Goal: Task Accomplishment & Management: Manage account settings

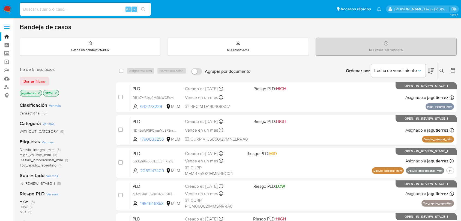
click at [438, 70] on button at bounding box center [442, 71] width 9 height 7
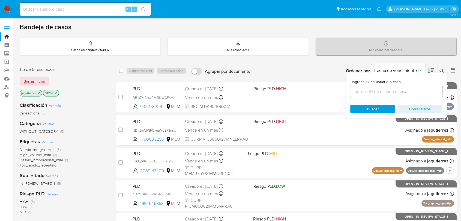
click at [386, 84] on div "Ingrese ID de usuario o caso" at bounding box center [396, 89] width 92 height 18
click at [382, 91] on input at bounding box center [396, 91] width 92 height 7
paste input "8FKCISTIgLFy6lOHEHYmNo0z"
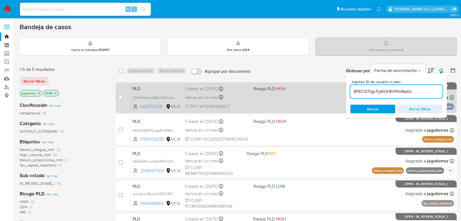
type input "8FKCISTIgLFy6lOHEHYmNo0z"
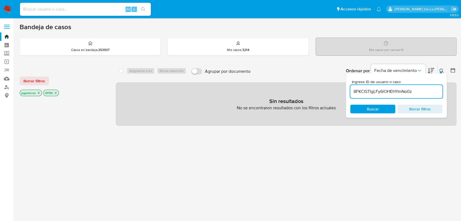
click at [38, 93] on icon "close-filter" at bounding box center [38, 92] width 3 height 3
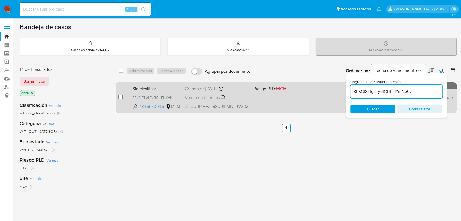
click at [120, 97] on input "checkbox" at bounding box center [120, 97] width 4 height 4
checkbox input "true"
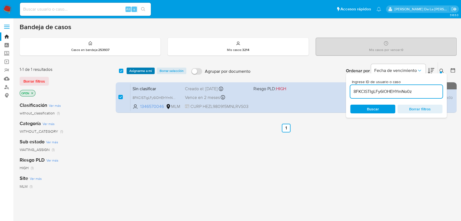
click at [142, 69] on span "Asignarme a mí" at bounding box center [140, 70] width 23 height 5
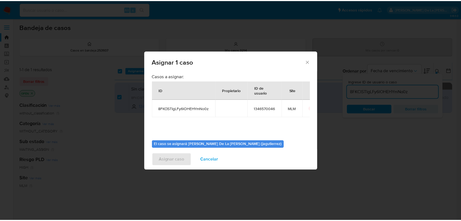
scroll to position [28, 0]
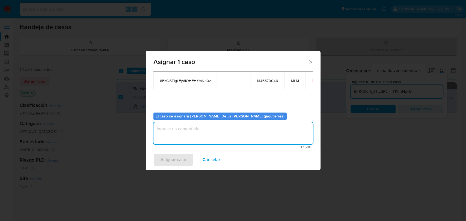
click at [174, 137] on textarea "assign-modal" at bounding box center [232, 134] width 159 height 22
type textarea "jg"
click at [168, 157] on span "Asignar caso" at bounding box center [173, 160] width 26 height 12
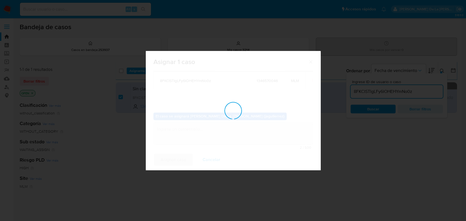
checkbox input "false"
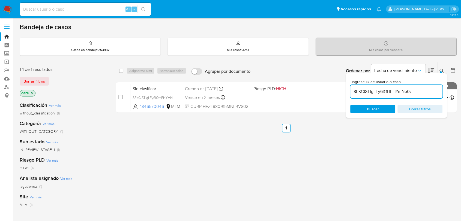
click at [243, 156] on div "select-all-cases-checkbox Asignarme a mí Borrar selección Agrupar por documento…" at bounding box center [286, 185] width 341 height 247
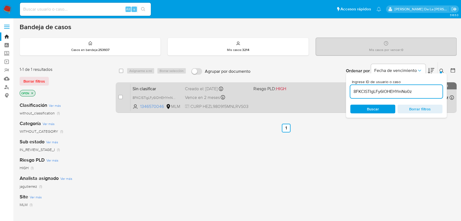
click at [277, 86] on span "HIGH" at bounding box center [281, 89] width 10 height 6
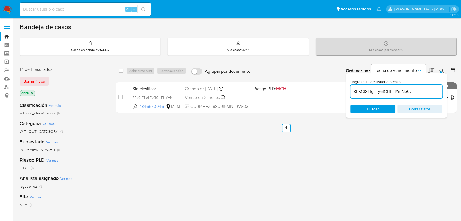
click at [12, 5] on img at bounding box center [7, 9] width 9 height 9
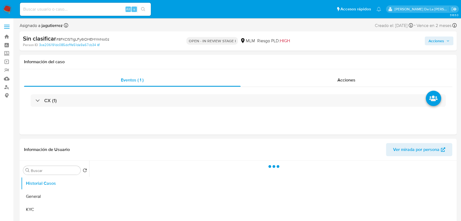
select select "10"
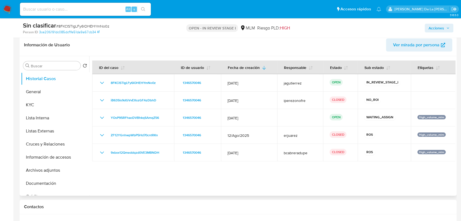
scroll to position [86, 0]
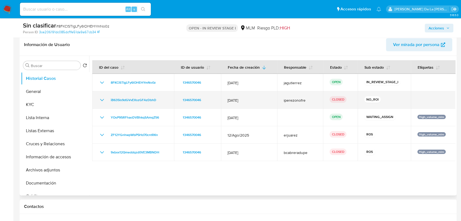
click at [101, 102] on icon "Mostrar/Ocultar" at bounding box center [102, 100] width 7 height 7
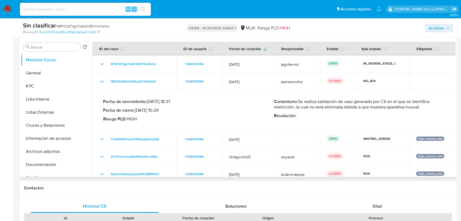
scroll to position [93, 0]
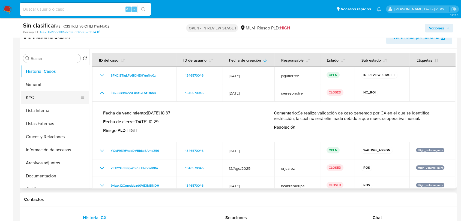
click at [33, 94] on button "KYC" at bounding box center [53, 97] width 64 height 13
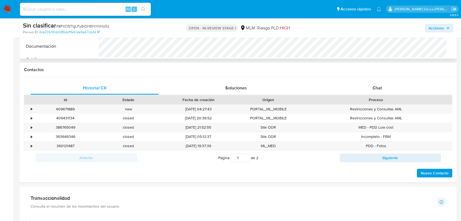
scroll to position [240, 0]
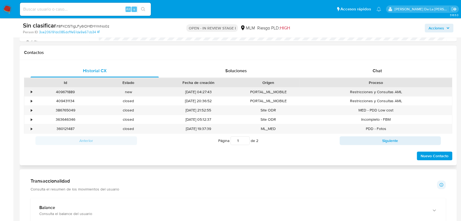
click at [33, 91] on div "•" at bounding box center [29, 92] width 10 height 9
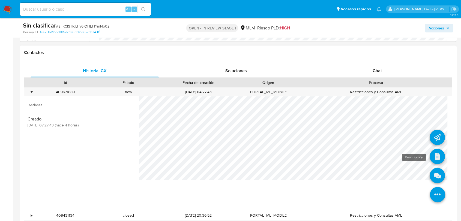
click at [431, 156] on icon at bounding box center [437, 156] width 15 height 15
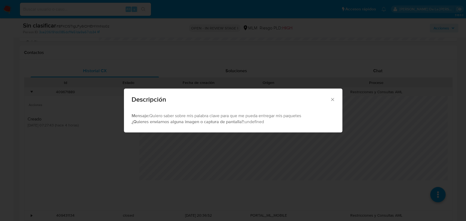
click at [220, 136] on div "Descripción Mensaje: Quiero saber sobre mis palabra clave para que me pueda ent…" at bounding box center [233, 110] width 466 height 221
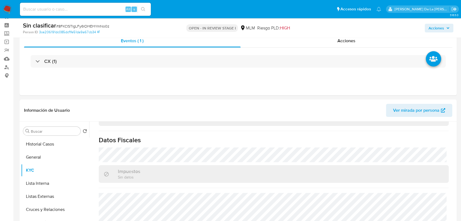
scroll to position [0, 0]
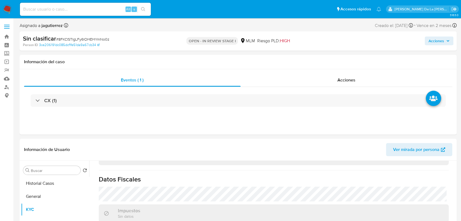
click at [443, 39] on span "Acciones" at bounding box center [437, 41] width 16 height 9
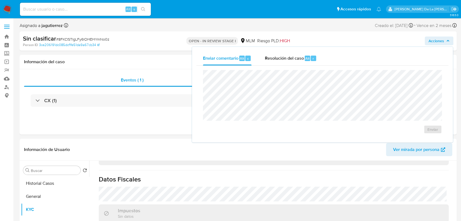
click at [292, 48] on div "Enviar comentario Alt c Resolución del caso Alt r Enviar" at bounding box center [322, 95] width 261 height 96
click at [287, 52] on div "Resolución del caso Alt r" at bounding box center [291, 58] width 52 height 14
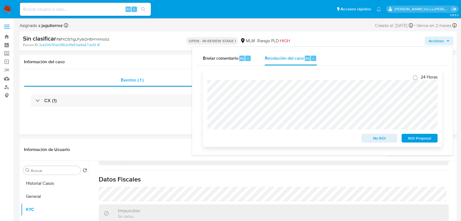
click at [383, 141] on span "No ROI" at bounding box center [379, 139] width 28 height 8
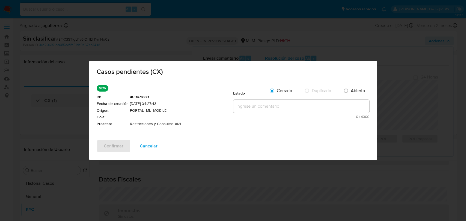
click at [266, 105] on textarea at bounding box center [301, 106] width 136 height 13
paste textarea "Se valida CX, el cliente cuenta con restricción de AML pero el contacto del cli…"
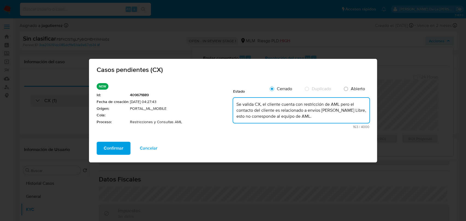
type textarea "Se valida CX, el cliente cuenta con restricción de AML pero el contacto del cli…"
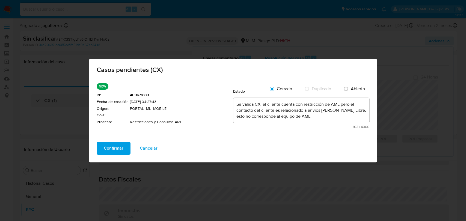
click at [114, 141] on div "NEW Id : 409671889 Fecha de creación 10/10/2025 04:27:43 Origen : PORTAL_ML_MOB…" at bounding box center [233, 110] width 288 height 63
click at [112, 143] on span "Confirmar" at bounding box center [114, 148] width 20 height 12
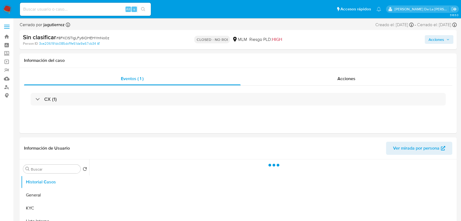
select select "10"
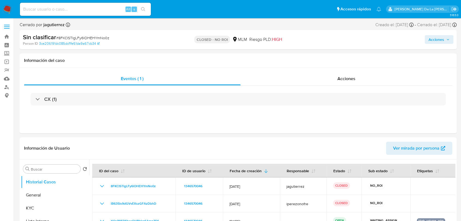
click at [9, 6] on img at bounding box center [7, 9] width 9 height 9
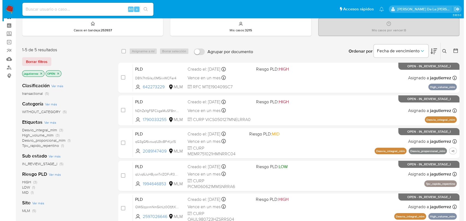
scroll to position [30, 0]
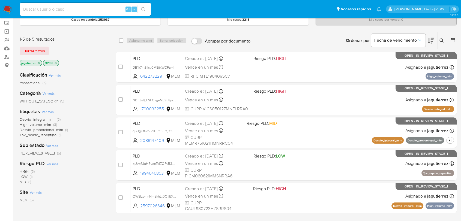
click at [39, 63] on icon "close-filter" at bounding box center [39, 63] width 2 height 2
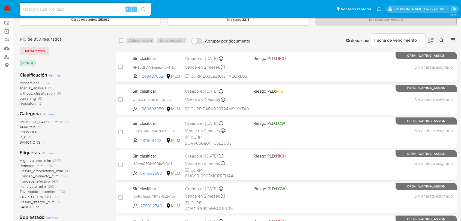
click at [443, 40] on icon at bounding box center [442, 40] width 4 height 4
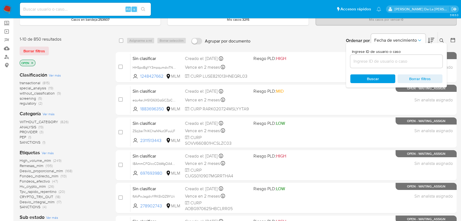
click at [364, 59] on input at bounding box center [396, 61] width 92 height 7
type input "611952707"
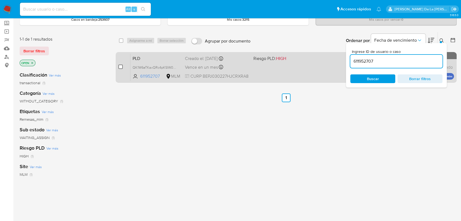
click at [121, 66] on input "checkbox" at bounding box center [120, 67] width 4 height 4
checkbox input "true"
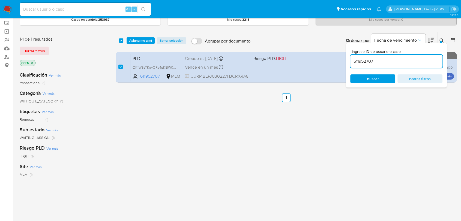
click at [356, 56] on div "611952707" at bounding box center [396, 61] width 92 height 13
click at [362, 60] on input "611952707" at bounding box center [396, 61] width 92 height 7
paste input "2501325724"
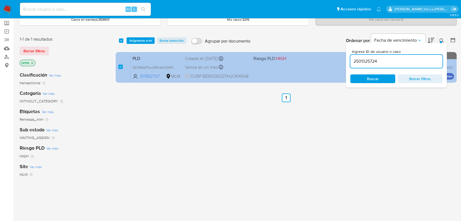
type input "2501325724"
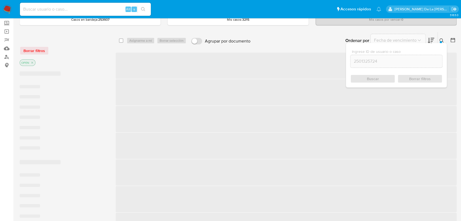
checkbox input "false"
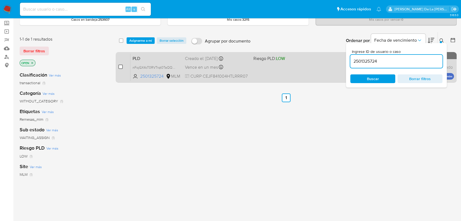
click at [122, 67] on input "checkbox" at bounding box center [120, 67] width 4 height 4
checkbox input "true"
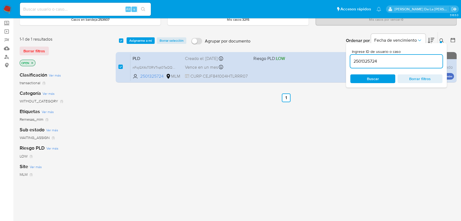
click at [368, 60] on input "2501325724" at bounding box center [396, 61] width 92 height 7
type input "1082949484"
checkbox input "false"
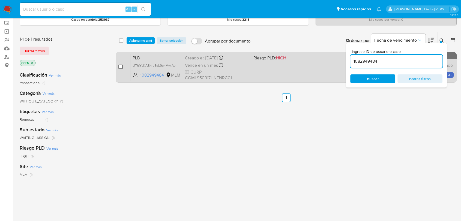
click at [120, 67] on input "checkbox" at bounding box center [120, 67] width 4 height 4
checkbox input "true"
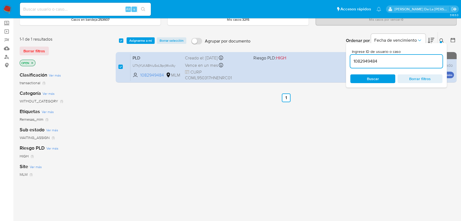
click at [372, 61] on input "1082949484" at bounding box center [396, 61] width 92 height 7
type input "1387732645"
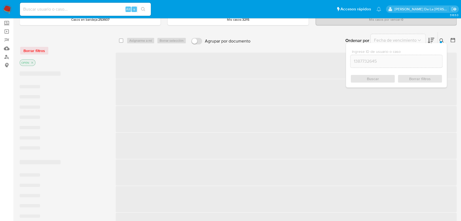
checkbox input "false"
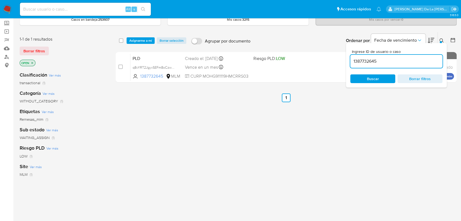
click at [121, 66] on input "checkbox" at bounding box center [120, 67] width 4 height 4
checkbox input "true"
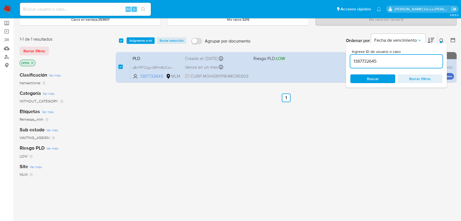
click at [374, 62] on input "1387732645" at bounding box center [396, 61] width 92 height 7
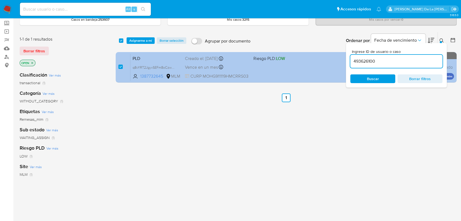
type input "493626100"
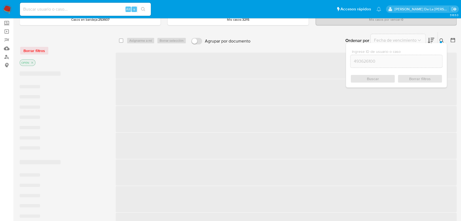
checkbox input "false"
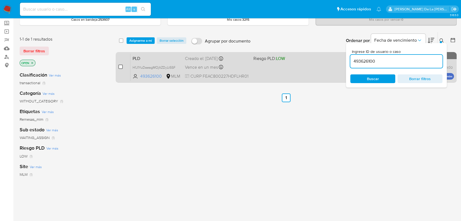
click at [119, 66] on input "checkbox" at bounding box center [120, 67] width 4 height 4
checkbox input "true"
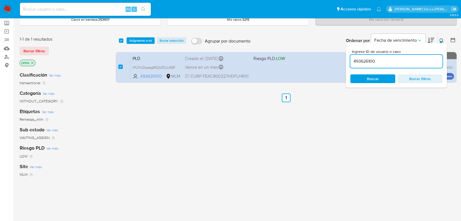
click at [365, 61] on input "493626100" at bounding box center [396, 61] width 92 height 7
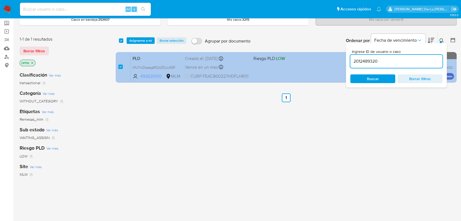
type input "2012489320"
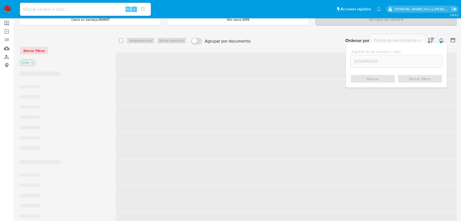
checkbox input "false"
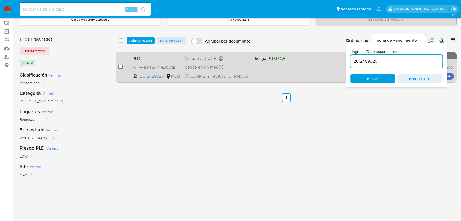
click at [121, 67] on input "checkbox" at bounding box center [120, 67] width 4 height 4
checkbox input "true"
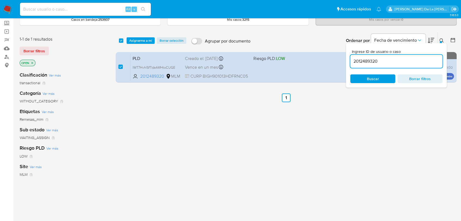
click at [377, 61] on input "2012489320" at bounding box center [396, 61] width 92 height 7
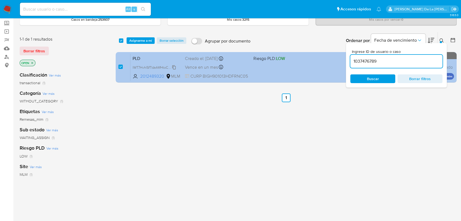
type input "1037476789"
checkbox input "false"
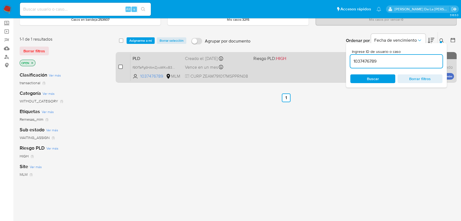
click at [120, 66] on input "checkbox" at bounding box center [120, 67] width 4 height 4
checkbox input "true"
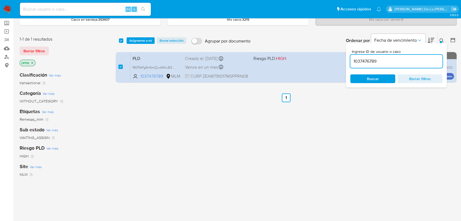
click at [364, 60] on input "1037476789" at bounding box center [396, 61] width 92 height 7
type input "1008471672"
checkbox input "false"
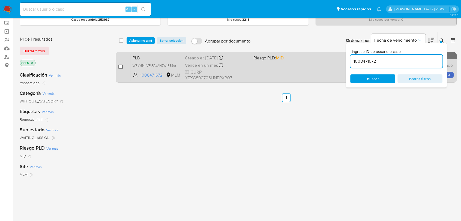
click at [120, 66] on input "checkbox" at bounding box center [120, 67] width 4 height 4
checkbox input "true"
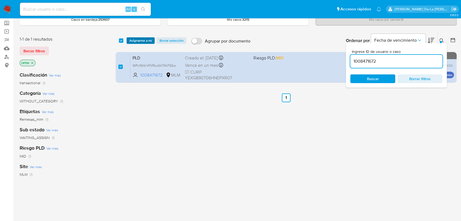
click at [141, 41] on span "Asignarme a mí" at bounding box center [140, 40] width 23 height 5
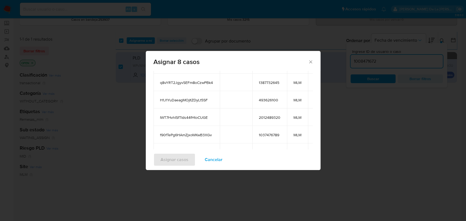
scroll to position [96, 0]
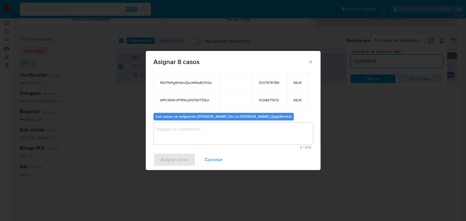
click at [183, 135] on textarea "assign-modal" at bounding box center [232, 134] width 159 height 22
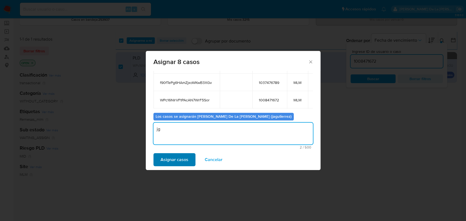
type textarea "jg"
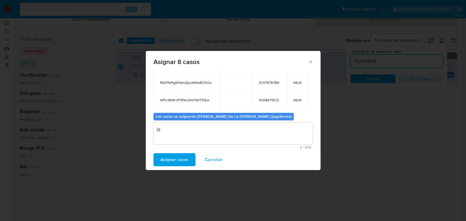
click at [173, 162] on span "Asignar casos" at bounding box center [174, 160] width 28 height 12
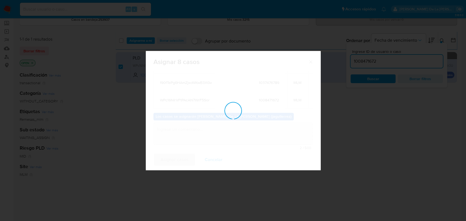
checkbox input "false"
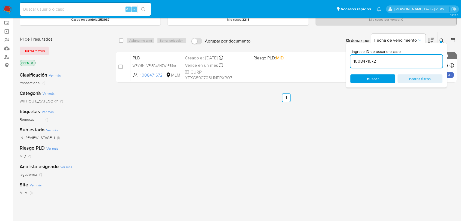
scroll to position [0, 0]
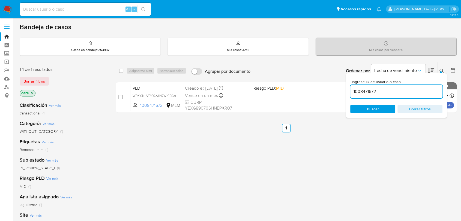
click at [9, 9] on img at bounding box center [7, 9] width 9 height 9
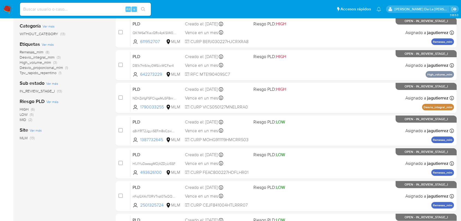
scroll to position [61, 0]
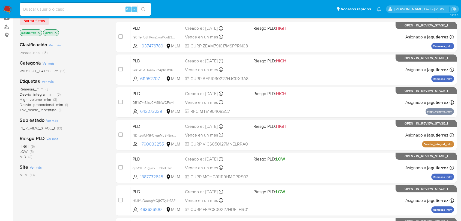
click at [31, 89] on span "Remesas_mlm" at bounding box center [32, 89] width 24 height 5
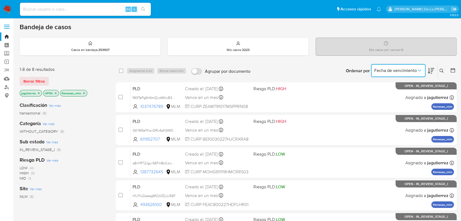
click at [419, 68] on icon "Ordenar por" at bounding box center [419, 70] width 5 height 5
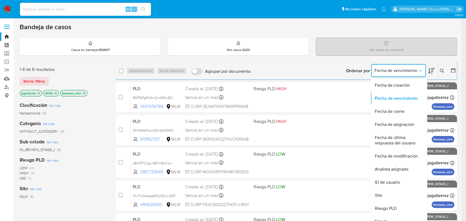
click at [288, 22] on div "3.163.0" at bounding box center [238, 202] width 437 height 360
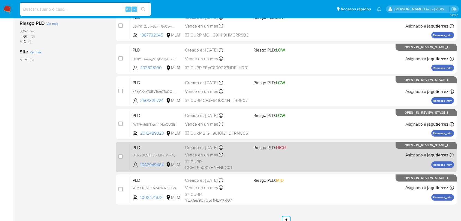
scroll to position [163, 0]
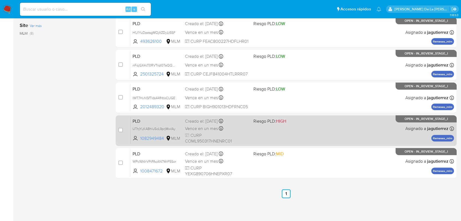
click at [303, 127] on div "PLD UThjYLKABhlu5oL9prjMwIAy 1082949484 MLM Riesgo PLD: HIGH Creado el: 12/09/2…" at bounding box center [292, 131] width 324 height 28
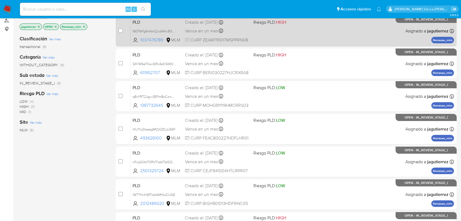
scroll to position [0, 0]
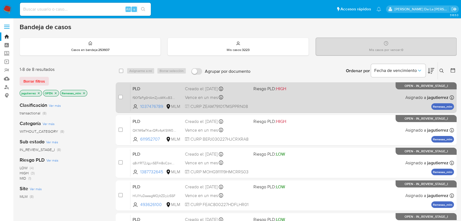
click at [282, 92] on div "PLD f90fTePg6HAmZjxoWKwB3XGv 1037476789 MLM Riesgo PLD: HIGH Creado el: 12/09/2…" at bounding box center [292, 98] width 324 height 28
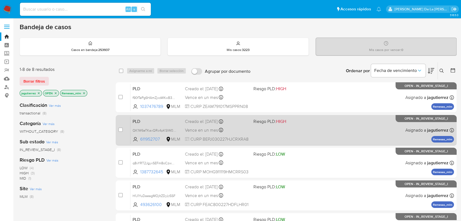
click at [280, 121] on span "HIGH" at bounding box center [281, 121] width 10 height 6
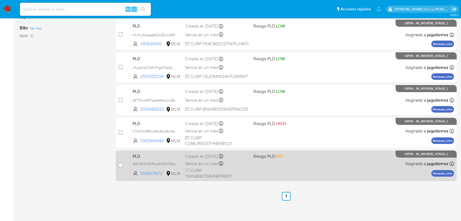
scroll to position [163, 0]
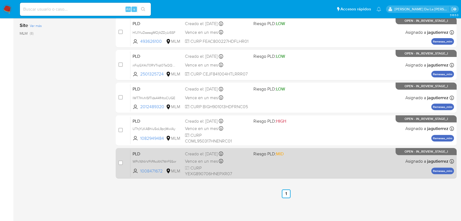
click at [299, 163] on div "PLD WPc16NIrVFtPAcAN7WrF5Sor 1008471672 MLM Riesgo PLD: MID Creado el: 12/09/20…" at bounding box center [292, 164] width 324 height 28
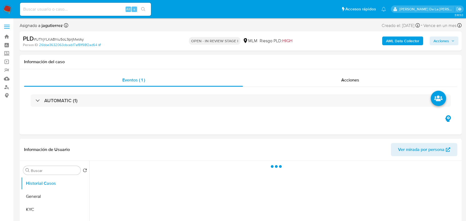
select select "10"
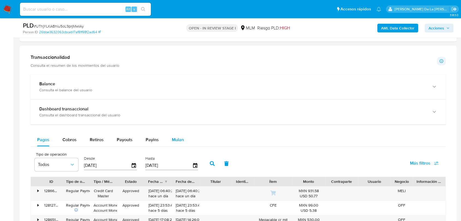
click at [176, 138] on span "Mulan" at bounding box center [178, 140] width 12 height 6
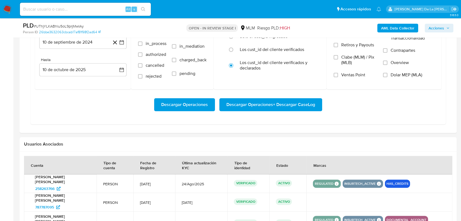
scroll to position [485, 0]
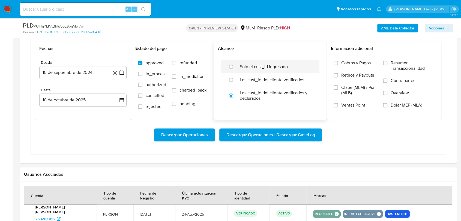
click at [262, 67] on label "Solo el cust_id ingresado" at bounding box center [264, 66] width 48 height 5
click at [236, 67] on input "radio" at bounding box center [231, 67] width 9 height 9
radio input "true"
click at [115, 71] on icon at bounding box center [115, 72] width 7 height 7
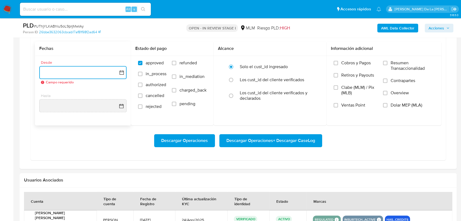
click at [120, 71] on icon "button" at bounding box center [121, 72] width 5 height 5
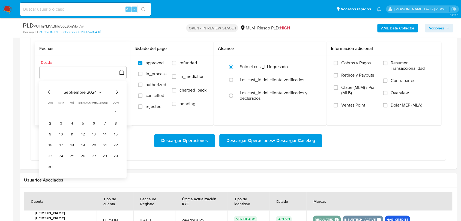
click at [118, 88] on div "septiembre 2024 septiembre 2024 lun lunes mar martes mié miércoles jue jueves v…" at bounding box center [82, 129] width 87 height 97
click at [117, 91] on icon "Mes siguiente" at bounding box center [117, 92] width 7 height 7
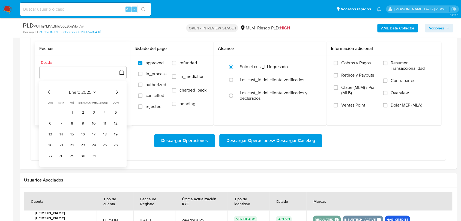
click at [117, 91] on icon "Mes siguiente" at bounding box center [117, 92] width 7 height 7
click at [82, 112] on button "1" at bounding box center [83, 112] width 9 height 9
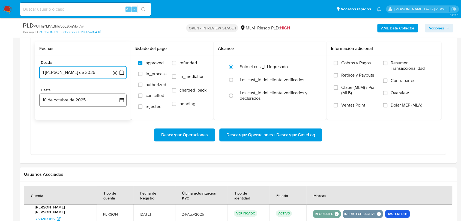
click at [79, 98] on button "10 de octubre de 2025" at bounding box center [82, 100] width 87 height 13
click at [49, 119] on icon "Mes anterior" at bounding box center [49, 120] width 7 height 7
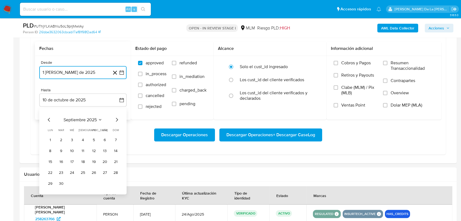
click at [49, 119] on icon "Mes anterior" at bounding box center [49, 120] width 7 height 7
click at [118, 182] on button "31" at bounding box center [115, 183] width 9 height 9
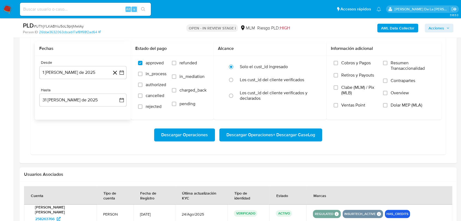
click at [269, 142] on div "Descargar Operaciones Descargar Operaciones + Descargar CaseLog" at bounding box center [238, 135] width 407 height 31
click at [275, 129] on span "Descargar Operaciones + Descargar CaseLog" at bounding box center [271, 135] width 89 height 12
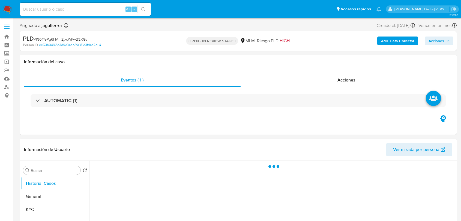
select select "10"
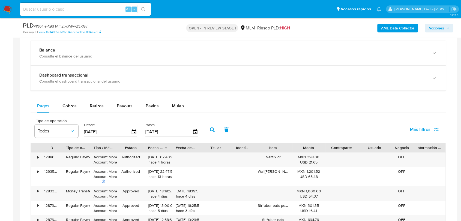
scroll to position [394, 0]
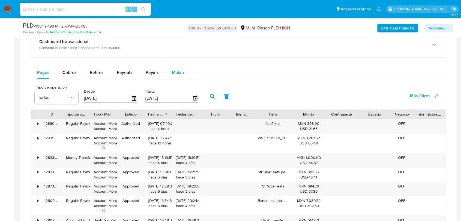
click at [177, 68] on div "Mulan" at bounding box center [178, 72] width 12 height 13
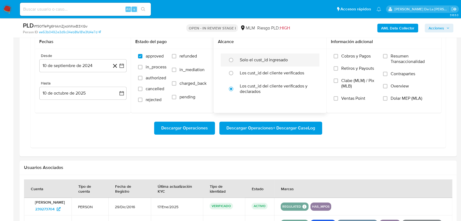
click at [264, 62] on label "Solo el cust_id ingresado" at bounding box center [264, 59] width 48 height 5
click at [236, 62] on input "radio" at bounding box center [231, 60] width 9 height 9
radio input "true"
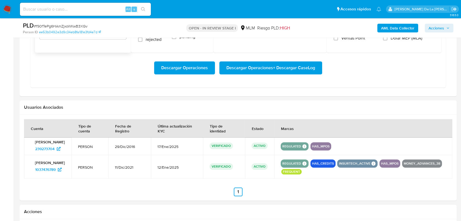
scroll to position [455, 0]
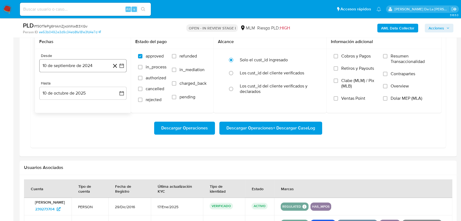
click at [121, 64] on icon "button" at bounding box center [121, 65] width 5 height 5
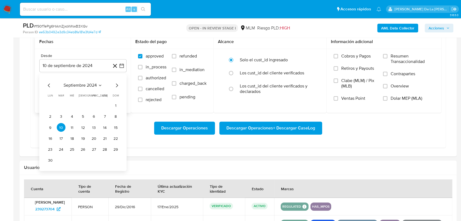
click at [116, 84] on icon "Mes siguiente" at bounding box center [117, 85] width 7 height 7
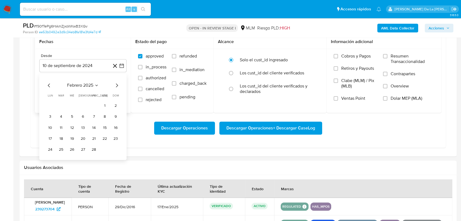
click at [116, 84] on icon "Mes siguiente" at bounding box center [117, 85] width 7 height 7
click at [84, 107] on button "1" at bounding box center [83, 106] width 9 height 9
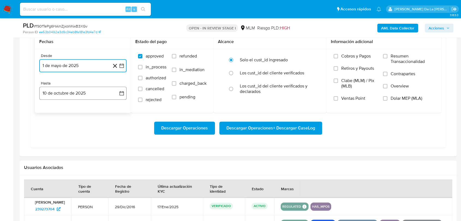
click at [85, 96] on button "10 de octubre de 2025" at bounding box center [82, 93] width 87 height 13
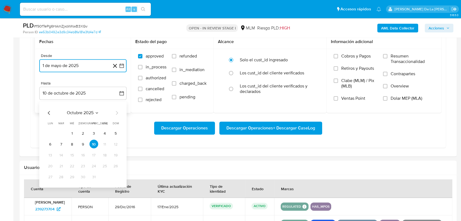
click at [50, 114] on icon "Mes anterior" at bounding box center [49, 113] width 7 height 7
click at [116, 179] on button "31" at bounding box center [115, 177] width 9 height 9
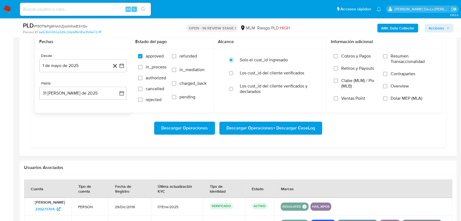
click at [292, 120] on div "Descargar Operaciones Descargar Operaciones + Descargar CaseLog" at bounding box center [238, 128] width 407 height 31
click at [284, 126] on span "Descargar Operaciones + Descargar CaseLog" at bounding box center [271, 128] width 89 height 12
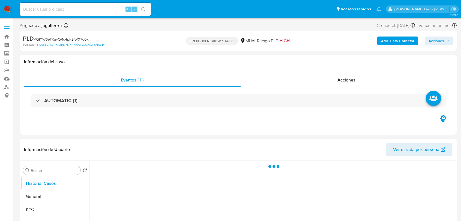
select select "10"
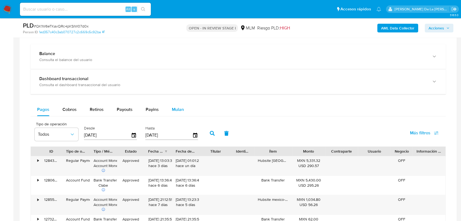
drag, startPoint x: 188, startPoint y: 102, endPoint x: 177, endPoint y: 107, distance: 11.6
click at [188, 102] on div "Balance Consulta el balance del usuario Dashboard transaccional Consulta el das…" at bounding box center [238, 202] width 415 height 317
click at [172, 111] on span "Mulan" at bounding box center [178, 109] width 12 height 6
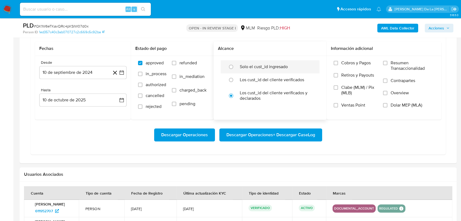
click at [251, 71] on div "Solo el cust_id ingresado" at bounding box center [276, 66] width 72 height 13
radio input "true"
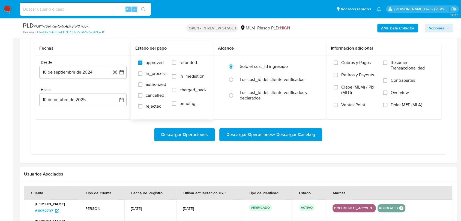
scroll to position [455, 0]
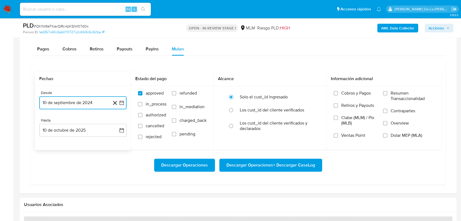
click at [125, 105] on button "10 de septiembre de 2024" at bounding box center [82, 102] width 87 height 13
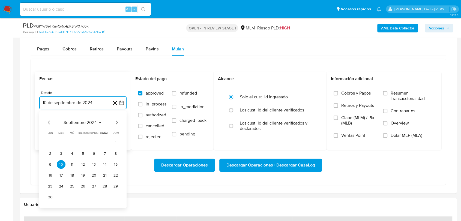
click at [119, 120] on icon "Mes siguiente" at bounding box center [117, 122] width 7 height 7
click at [118, 120] on icon "Mes siguiente" at bounding box center [117, 122] width 7 height 7
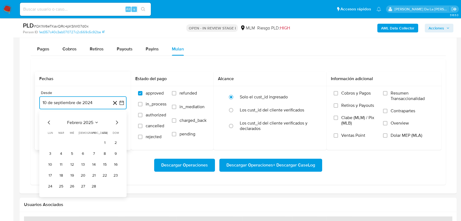
click at [118, 120] on icon "Mes siguiente" at bounding box center [117, 122] width 7 height 7
click at [81, 144] on button "1" at bounding box center [83, 142] width 9 height 9
click at [77, 124] on button "10 de octubre de 2025" at bounding box center [82, 130] width 87 height 13
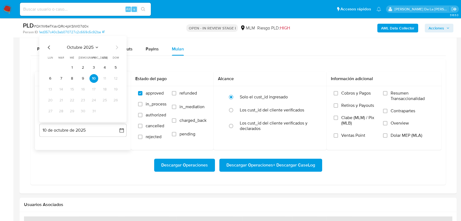
click at [48, 47] on icon "Mes anterior" at bounding box center [49, 47] width 7 height 7
click at [47, 47] on icon "Mes anterior" at bounding box center [49, 47] width 7 height 7
click at [115, 110] on button "31" at bounding box center [115, 111] width 9 height 9
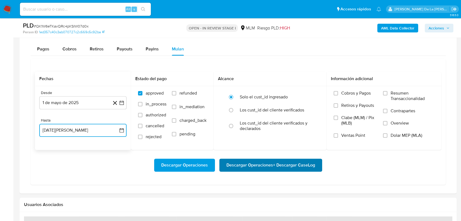
click at [243, 162] on span "Descargar Operaciones + Descargar CaseLog" at bounding box center [271, 165] width 89 height 12
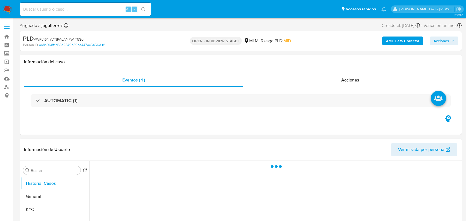
select select "10"
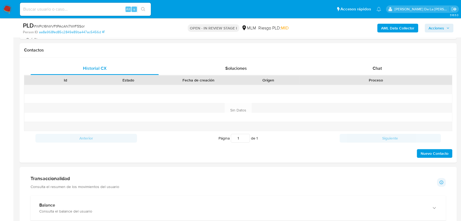
scroll to position [364, 0]
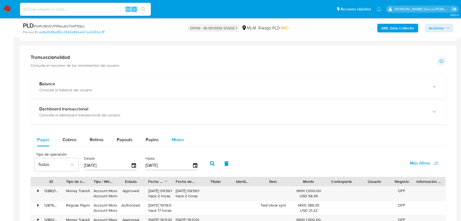
drag, startPoint x: 187, startPoint y: 142, endPoint x: 186, endPoint y: 139, distance: 4.0
click at [186, 142] on button "Mulan" at bounding box center [177, 139] width 25 height 13
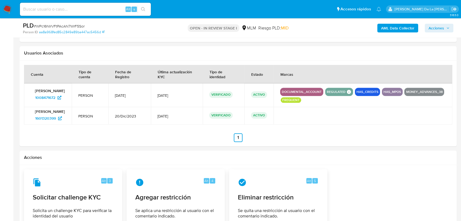
scroll to position [485, 0]
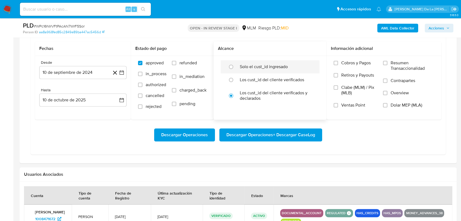
click at [240, 65] on label "Solo el cust_id ingresado" at bounding box center [264, 66] width 48 height 5
click at [236, 65] on input "radio" at bounding box center [231, 67] width 9 height 9
radio input "true"
click at [122, 72] on icon "button" at bounding box center [121, 72] width 5 height 5
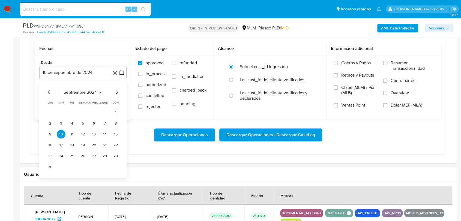
click at [118, 87] on div "septiembre 2024 septiembre 2024 lun lunes mar martes mié miércoles jue jueves v…" at bounding box center [82, 129] width 87 height 97
click at [118, 90] on icon "Mes siguiente" at bounding box center [117, 92] width 7 height 7
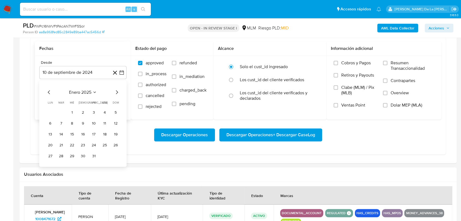
click at [118, 90] on icon "Mes siguiente" at bounding box center [117, 92] width 7 height 7
click at [85, 112] on button "1" at bounding box center [83, 112] width 9 height 9
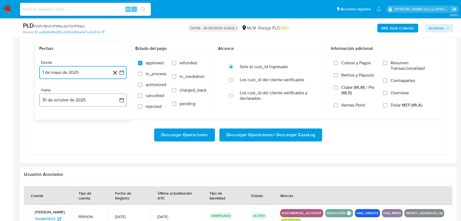
click at [66, 102] on button "10 de octubre de 2025" at bounding box center [82, 100] width 87 height 13
click at [49, 118] on icon "Mes anterior" at bounding box center [49, 120] width 7 height 7
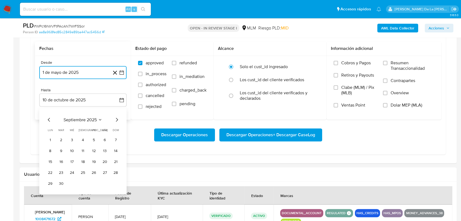
click at [49, 118] on icon "Mes anterior" at bounding box center [49, 120] width 7 height 7
click at [118, 184] on button "31" at bounding box center [115, 183] width 9 height 9
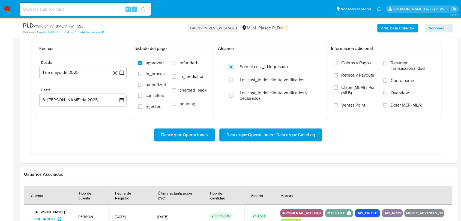
click at [246, 142] on div "Descargar Operaciones Descargar Operaciones + Descargar CaseLog" at bounding box center [238, 135] width 407 height 31
click at [251, 138] on span "Descargar Operaciones + Descargar CaseLog" at bounding box center [271, 135] width 89 height 12
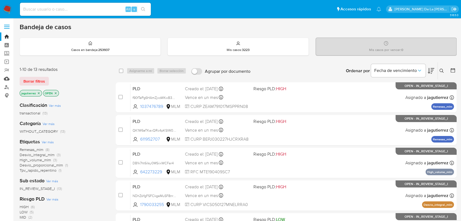
click at [5, 79] on link "Mulan" at bounding box center [32, 79] width 65 height 8
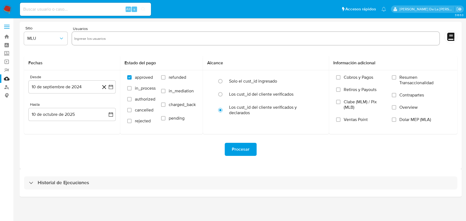
click at [46, 190] on div "Historial de Ejecuciones" at bounding box center [241, 183] width 442 height 28
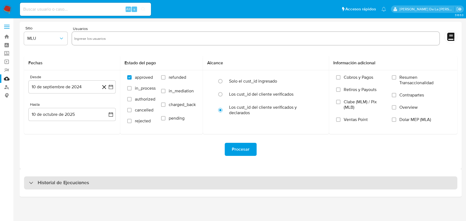
click at [46, 187] on div "Historial de Ejecuciones" at bounding box center [240, 183] width 433 height 13
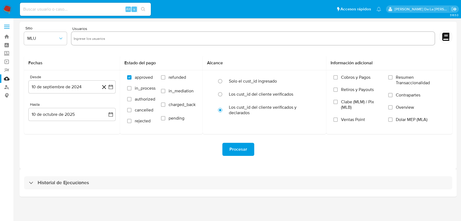
select select "10"
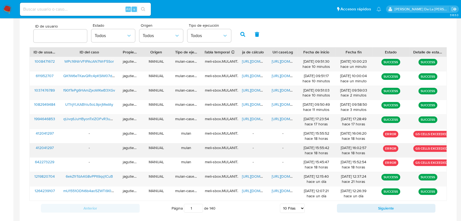
scroll to position [144, 0]
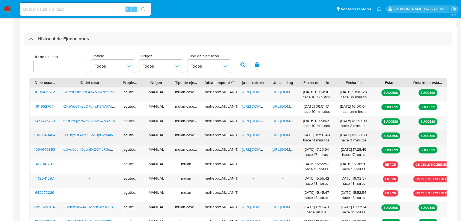
click at [251, 136] on span "[URL][DOMAIN_NAME]" at bounding box center [261, 134] width 38 height 5
click at [284, 135] on span "[URL][DOMAIN_NAME]" at bounding box center [291, 134] width 38 height 5
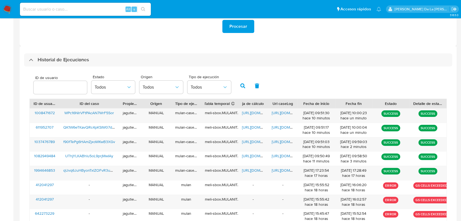
scroll to position [84, 0]
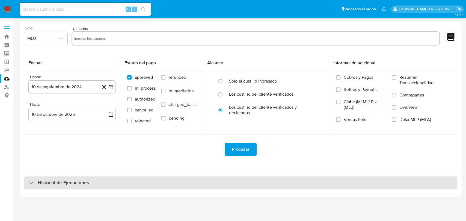
click at [51, 182] on h3 "Historial de Ejecuciones" at bounding box center [63, 183] width 51 height 7
select select "10"
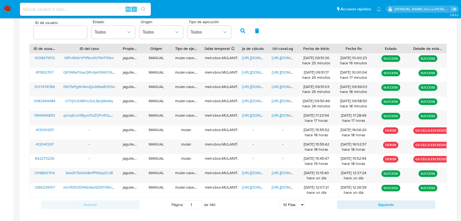
scroll to position [181, 0]
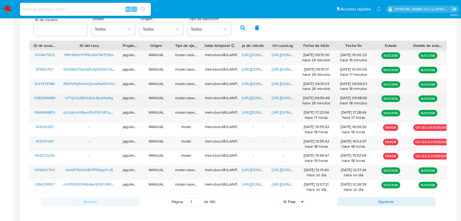
click at [85, 98] on span "UThjYLKABhlu5oL9prjMwIAy" at bounding box center [89, 97] width 48 height 5
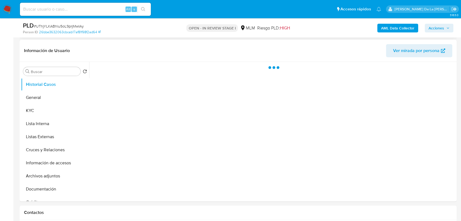
select select "10"
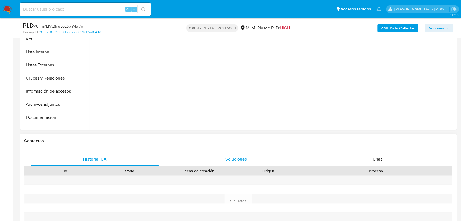
scroll to position [121, 0]
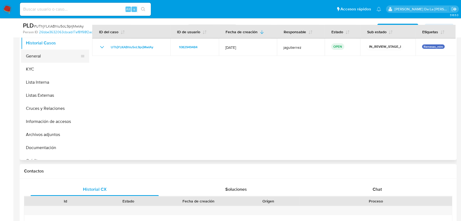
click at [46, 59] on button "General" at bounding box center [53, 56] width 64 height 13
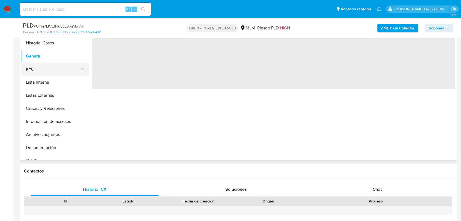
click at [42, 69] on button "KYC" at bounding box center [53, 69] width 64 height 13
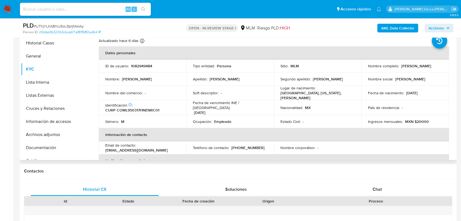
drag, startPoint x: 365, startPoint y: 68, endPoint x: 421, endPoint y: 70, distance: 55.2
click at [420, 70] on td "Nombre completo : [PERSON_NAME]" at bounding box center [406, 66] width 88 height 13
drag, startPoint x: 422, startPoint y: 68, endPoint x: 430, endPoint y: 68, distance: 8.5
click at [430, 68] on div "Nombre completo : [PERSON_NAME]" at bounding box center [405, 66] width 75 height 5
drag, startPoint x: 417, startPoint y: 69, endPoint x: 361, endPoint y: 68, distance: 55.4
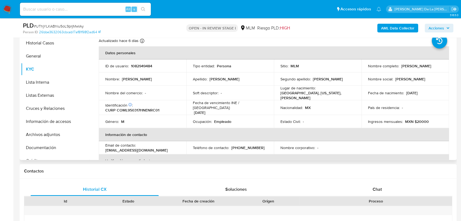
click at [359, 68] on tr "ID de usuario : 1082949484 Tipo entidad : Persona Sitio : MLM Nombre completo :…" at bounding box center [274, 66] width 350 height 13
drag, startPoint x: 389, startPoint y: 67, endPoint x: 392, endPoint y: 68, distance: 3.5
click at [401, 66] on p "[PERSON_NAME]" at bounding box center [416, 66] width 30 height 5
click at [424, 67] on div "Nombre completo : [PERSON_NAME]" at bounding box center [405, 66] width 75 height 5
drag, startPoint x: 425, startPoint y: 67, endPoint x: 381, endPoint y: 70, distance: 44.5
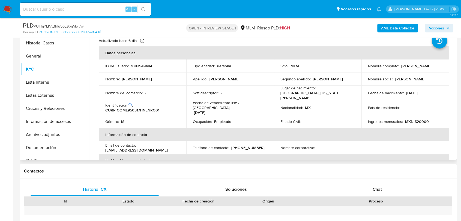
click at [363, 69] on td "Nombre completo : [PERSON_NAME]" at bounding box center [406, 66] width 88 height 13
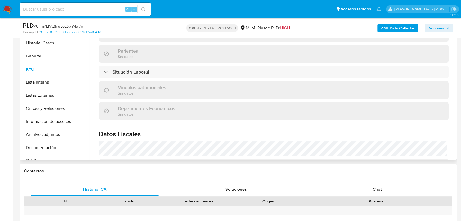
scroll to position [338, 0]
